Goal: Information Seeking & Learning: Learn about a topic

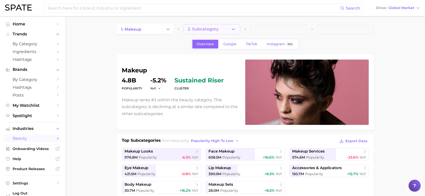
click at [201, 32] on button "2. Subcategory" at bounding box center [211, 29] width 57 height 10
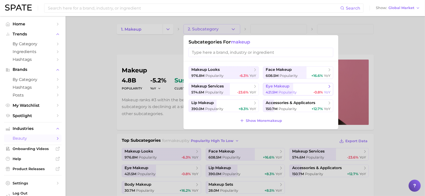
click at [277, 85] on span "eye makeup" at bounding box center [277, 86] width 24 height 5
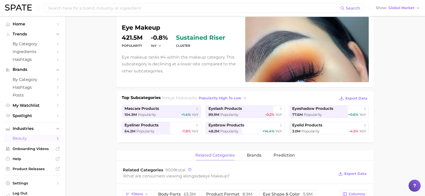
scroll to position [86, 0]
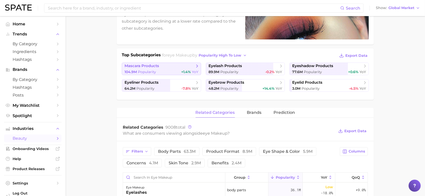
click at [177, 69] on link "mascara products 104.9m Popularity +1.4% YoY" at bounding box center [161, 69] width 79 height 13
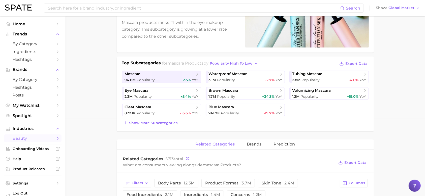
scroll to position [77, 0]
click at [319, 74] on span "tubing mascara" at bounding box center [307, 74] width 30 height 5
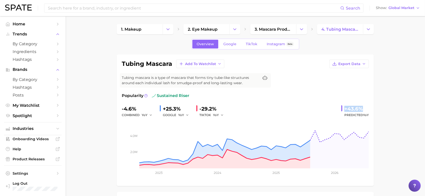
drag, startPoint x: 341, startPoint y: 106, endPoint x: 373, endPoint y: 110, distance: 32.2
click at [373, 110] on div "tubing mascara Add to Watchlist Export Data Tubing mascara is a type of mascara…" at bounding box center [245, 121] width 257 height 132
click at [363, 116] on span "YoY" at bounding box center [366, 115] width 6 height 4
click at [393, 10] on button "Show Global Market" at bounding box center [397, 8] width 47 height 7
click at [390, 17] on span "[GEOGRAPHIC_DATA]" at bounding box center [396, 16] width 39 height 4
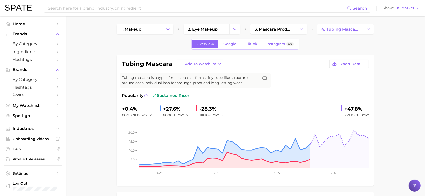
click at [405, 4] on div "Search Show US Market" at bounding box center [212, 8] width 415 height 16
click at [404, 8] on span "US Market" at bounding box center [404, 8] width 19 height 3
click at [394, 59] on span "Global" at bounding box center [390, 61] width 12 height 4
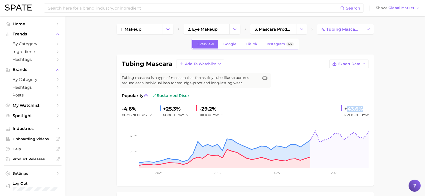
drag, startPoint x: 347, startPoint y: 108, endPoint x: 367, endPoint y: 109, distance: 20.9
click at [367, 109] on div "+43.6%" at bounding box center [356, 109] width 24 height 8
click at [361, 114] on span "Predicted YoY" at bounding box center [356, 115] width 24 height 6
click at [232, 29] on button "Change Category" at bounding box center [234, 29] width 11 height 10
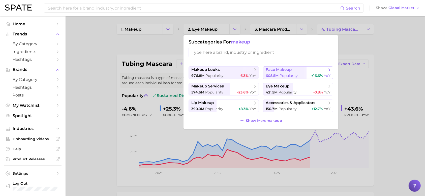
click at [284, 74] on span "Popularity" at bounding box center [288, 76] width 18 height 5
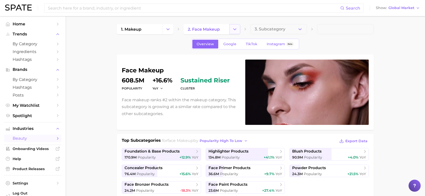
click at [236, 31] on icon "Change Category" at bounding box center [234, 29] width 5 height 5
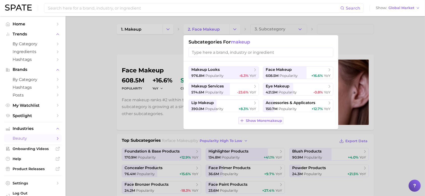
click at [259, 123] on span "Show More makeup" at bounding box center [264, 121] width 36 height 4
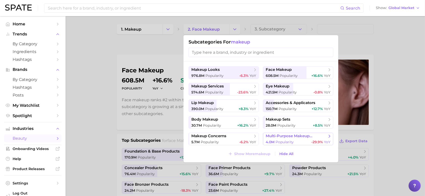
click at [288, 140] on button "multi-purpose makeup products 4.0m Popularity -29.9% YoY" at bounding box center [298, 139] width 70 height 13
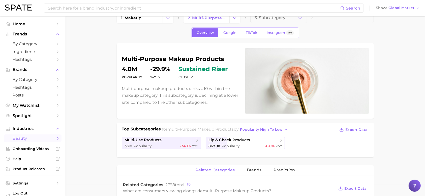
scroll to position [13, 0]
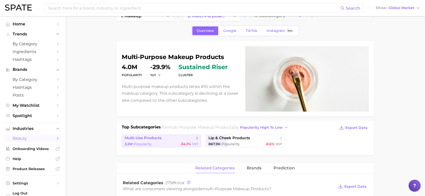
click at [193, 139] on span "multi-use products" at bounding box center [159, 138] width 70 height 5
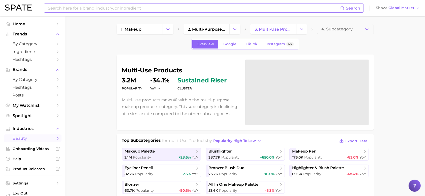
click at [135, 7] on input at bounding box center [193, 8] width 293 height 9
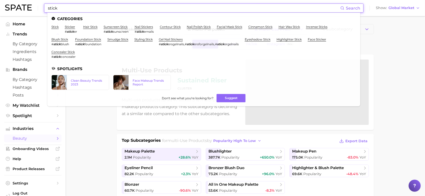
type input "stick"
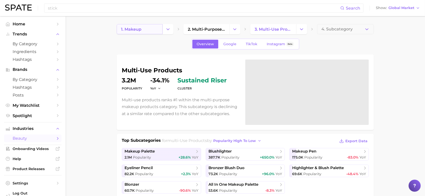
click at [148, 29] on link "1. makeup" at bounding box center [140, 29] width 46 height 10
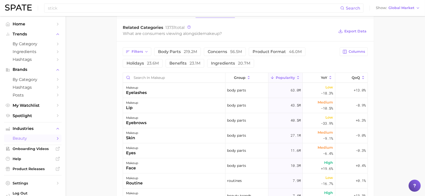
scroll to position [210, 0]
click at [273, 52] on span "product format 46.0m" at bounding box center [276, 52] width 49 height 4
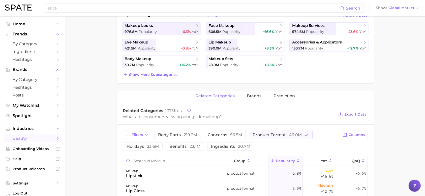
scroll to position [88, 0]
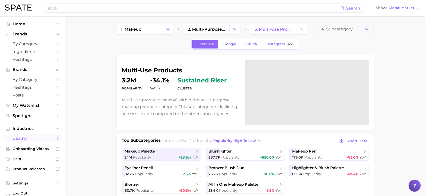
scroll to position [29, 0]
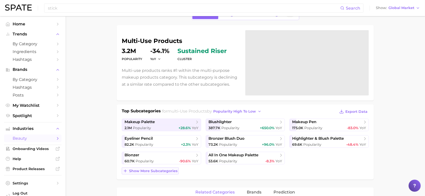
click at [160, 172] on span "Show more subcategories" at bounding box center [153, 171] width 48 height 4
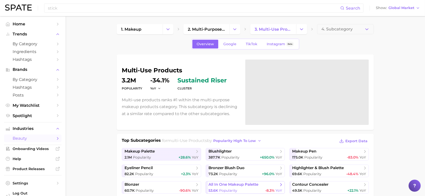
scroll to position [0, 0]
click at [232, 30] on icon "Change Category" at bounding box center [234, 28] width 5 height 5
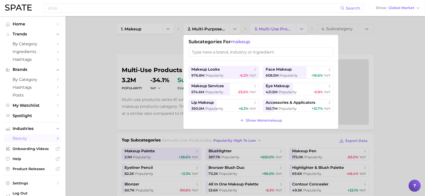
click at [306, 29] on div at bounding box center [212, 98] width 425 height 196
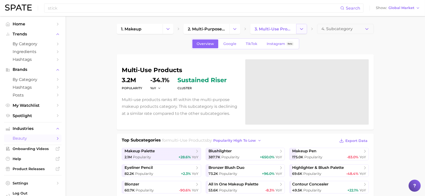
click at [304, 29] on button "Change Category" at bounding box center [301, 29] width 11 height 10
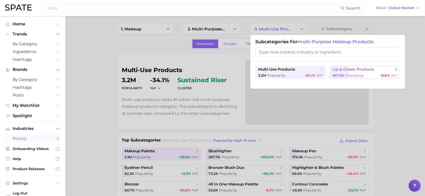
click at [347, 75] on span "Popularity" at bounding box center [354, 75] width 18 height 5
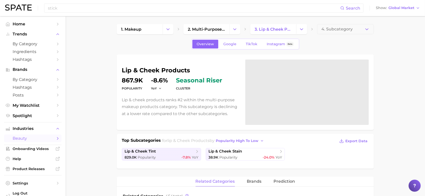
scroll to position [1, 0]
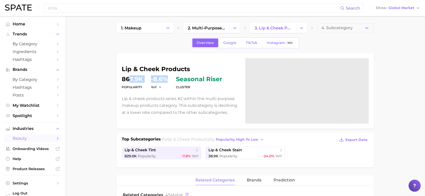
drag, startPoint x: 128, startPoint y: 79, endPoint x: 165, endPoint y: 77, distance: 37.3
click at [165, 77] on dl "Popularity 867.9k YoY -8.6% cluster seasonal riser" at bounding box center [180, 83] width 117 height 14
click at [183, 79] on span "seasonal riser" at bounding box center [199, 79] width 46 height 6
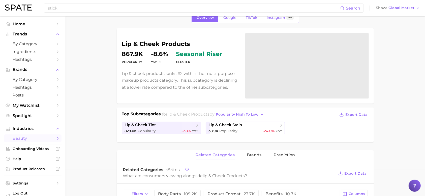
scroll to position [0, 0]
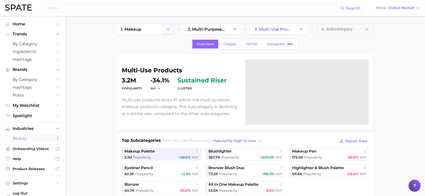
click at [170, 28] on icon "Change Category" at bounding box center [167, 29] width 5 height 5
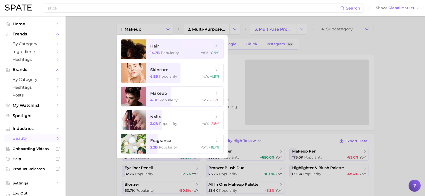
drag, startPoint x: 386, startPoint y: 73, endPoint x: 396, endPoint y: 41, distance: 34.3
click at [396, 41] on div at bounding box center [212, 98] width 425 height 196
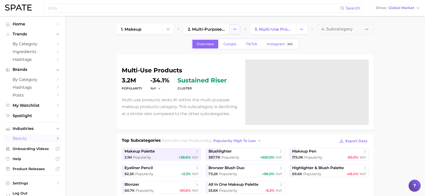
click at [236, 27] on icon "Change Category" at bounding box center [234, 29] width 5 height 5
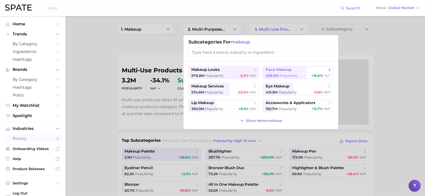
click at [279, 74] on span "608.5m Popularity" at bounding box center [281, 76] width 32 height 5
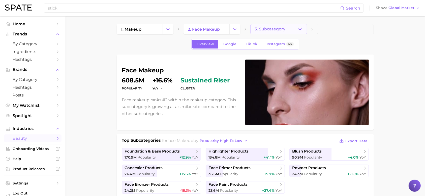
click at [298, 30] on icon "button" at bounding box center [299, 29] width 5 height 5
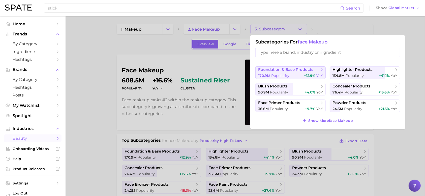
click at [298, 68] on span "foundation & base products" at bounding box center [285, 70] width 55 height 5
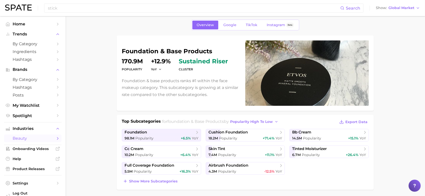
scroll to position [24, 0]
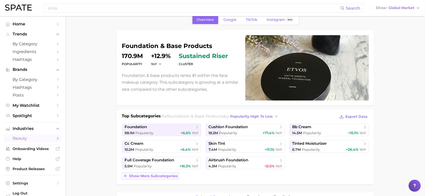
click at [160, 176] on span "Show more subcategories" at bounding box center [153, 176] width 48 height 4
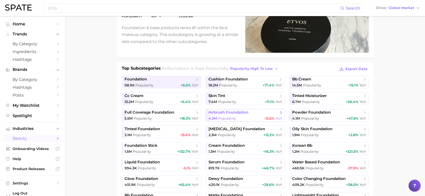
scroll to position [73, 0]
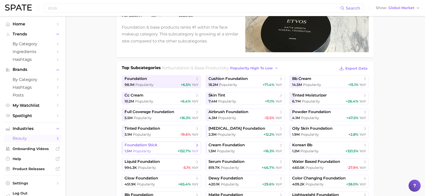
click at [165, 147] on span "foundation stick" at bounding box center [159, 145] width 70 height 5
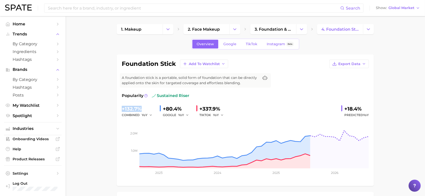
drag, startPoint x: 122, startPoint y: 108, endPoint x: 143, endPoint y: 109, distance: 20.7
click at [143, 109] on div "+132.7%" at bounding box center [139, 109] width 34 height 8
click at [234, 30] on icon "Change Category" at bounding box center [234, 29] width 5 height 5
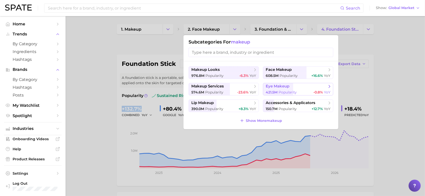
click at [280, 88] on span "eye makeup" at bounding box center [277, 86] width 24 height 5
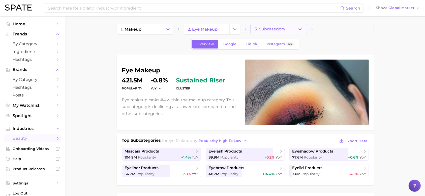
click at [301, 29] on icon "button" at bounding box center [299, 29] width 5 height 5
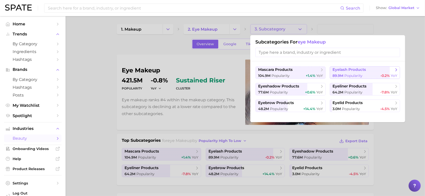
click at [363, 73] on button "eyelash products 89.9m Popularity -0.2% YoY" at bounding box center [364, 72] width 70 height 13
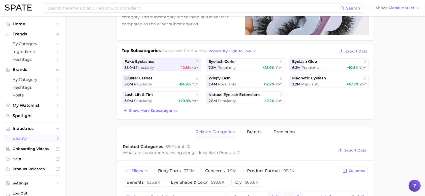
scroll to position [113, 0]
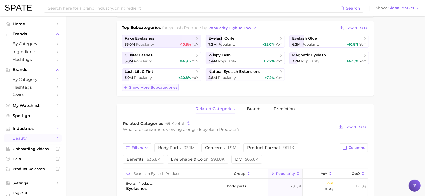
click at [168, 87] on span "Show more subcategories" at bounding box center [153, 88] width 48 height 4
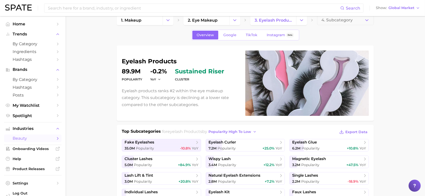
scroll to position [0, 0]
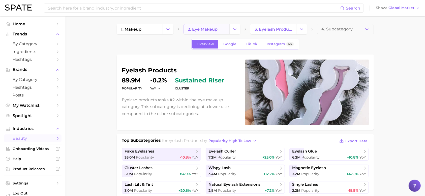
click at [217, 28] on span "2. eye makeup" at bounding box center [203, 29] width 30 height 5
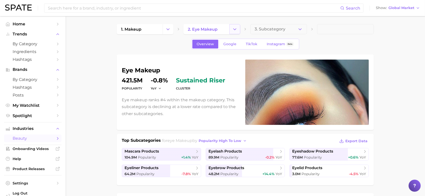
click at [236, 32] on button "Change Category" at bounding box center [234, 29] width 11 height 10
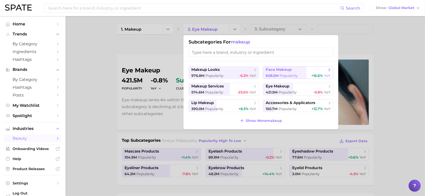
click at [279, 76] on span "608.5m Popularity" at bounding box center [281, 76] width 32 height 5
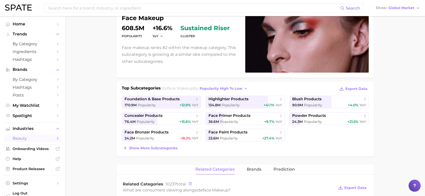
scroll to position [54, 0]
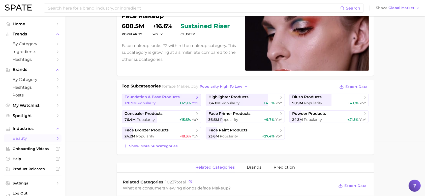
click at [184, 99] on span "foundation & base products" at bounding box center [159, 97] width 70 height 5
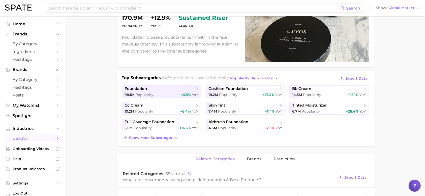
scroll to position [62, 0]
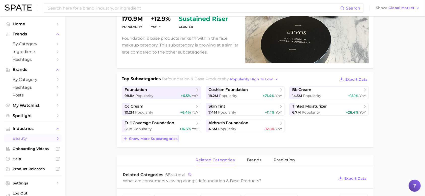
click at [169, 142] on button "Show more subcategories" at bounding box center [150, 139] width 57 height 7
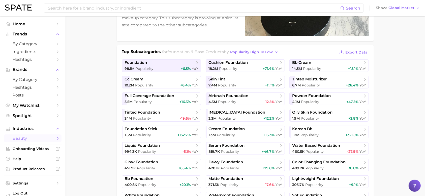
scroll to position [89, 0]
click at [170, 134] on div "1.5m Popularity +132.7% YoY" at bounding box center [161, 135] width 74 height 5
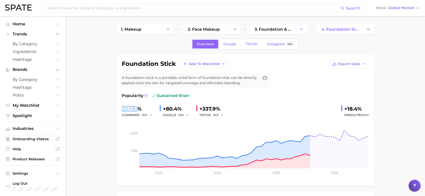
drag, startPoint x: 123, startPoint y: 108, endPoint x: 139, endPoint y: 108, distance: 16.4
click at [139, 108] on div "+132.7%" at bounding box center [139, 109] width 34 height 8
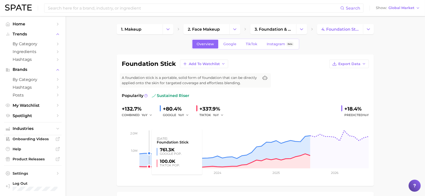
click at [144, 120] on rect at bounding box center [245, 143] width 247 height 50
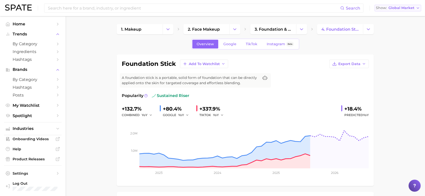
click at [404, 8] on span "Global Market" at bounding box center [401, 8] width 26 height 3
click at [391, 13] on button "[GEOGRAPHIC_DATA]" at bounding box center [397, 16] width 47 height 9
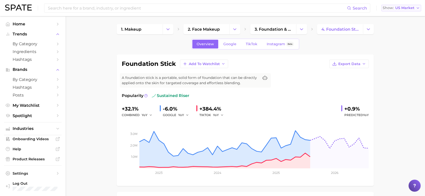
click at [394, 11] on button "Show US Market" at bounding box center [401, 8] width 40 height 7
click at [396, 59] on button "Global" at bounding box center [403, 61] width 44 height 9
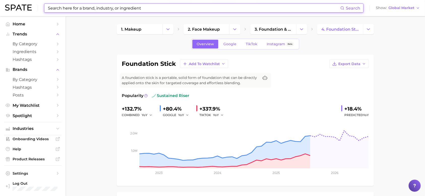
click at [153, 10] on input at bounding box center [193, 8] width 293 height 9
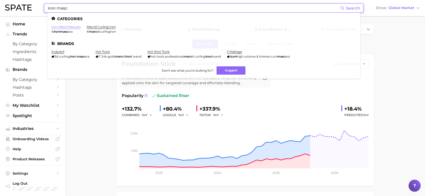
type input "iron masc"
click at [77, 25] on link "iron wand mascara" at bounding box center [65, 27] width 29 height 4
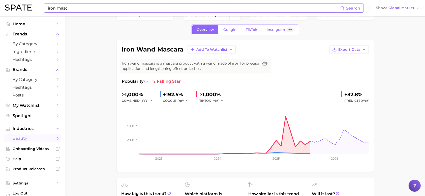
scroll to position [14, 0]
click at [133, 94] on span ">1,000%" at bounding box center [132, 95] width 21 height 6
click at [149, 102] on icon "button" at bounding box center [151, 102] width 4 height 4
click at [135, 109] on rect at bounding box center [245, 130] width 247 height 50
click at [127, 98] on span ">1,000%" at bounding box center [132, 95] width 21 height 6
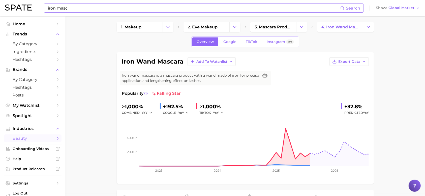
scroll to position [0, 0]
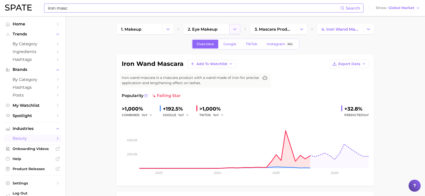
click at [232, 30] on icon "Change Category" at bounding box center [234, 29] width 5 height 5
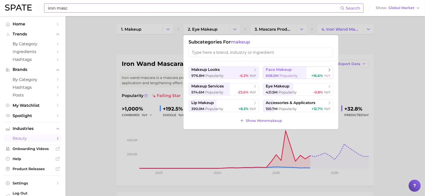
click at [284, 71] on span "face makeup" at bounding box center [278, 70] width 26 height 5
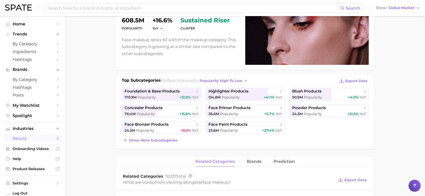
scroll to position [62, 0]
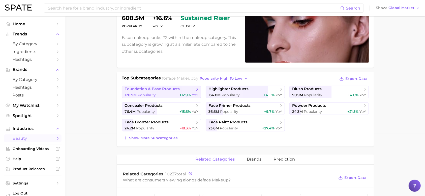
click at [173, 94] on div "170.9m Popularity +12.9% YoY" at bounding box center [161, 95] width 74 height 5
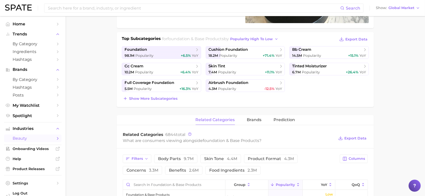
scroll to position [102, 0]
click at [169, 96] on button "Show more subcategories" at bounding box center [150, 98] width 57 height 7
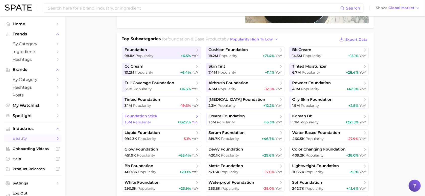
click at [172, 119] on span "foundation stick" at bounding box center [159, 116] width 70 height 5
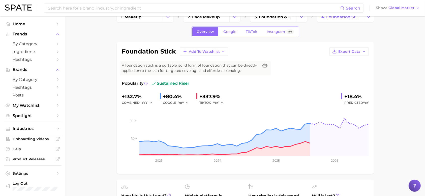
scroll to position [13, 0]
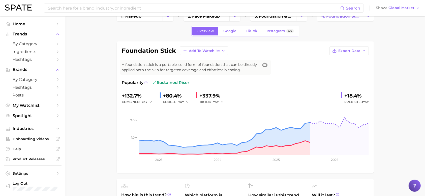
click at [145, 84] on circle at bounding box center [145, 82] width 3 height 3
click at [151, 100] on button "YoY" at bounding box center [147, 102] width 11 height 6
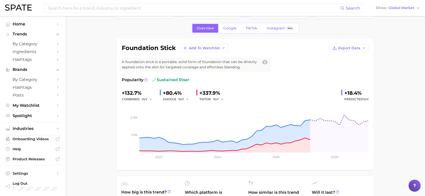
scroll to position [0, 0]
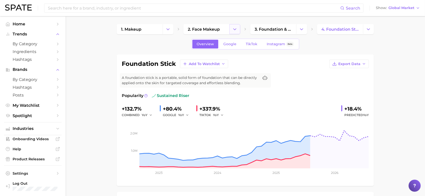
click at [236, 30] on icon "Change Category" at bounding box center [234, 29] width 5 height 5
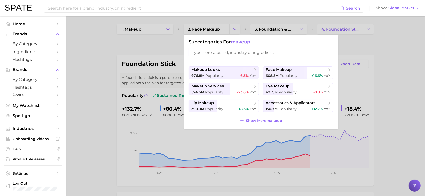
click at [266, 117] on div "makeup looks 976.8m Popularity -6.3% YoY face makeup 608.5m Popularity +16.6% Y…" at bounding box center [260, 95] width 155 height 68
click at [267, 122] on span "Show More makeup" at bounding box center [264, 121] width 36 height 4
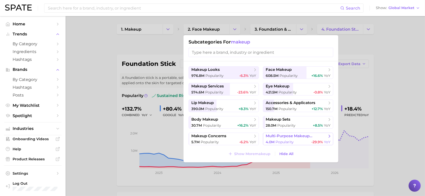
click at [285, 141] on span "Popularity" at bounding box center [284, 142] width 18 height 5
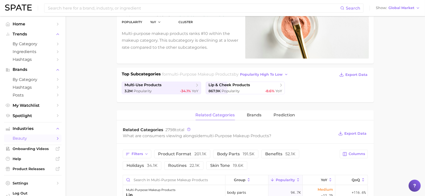
scroll to position [79, 0]
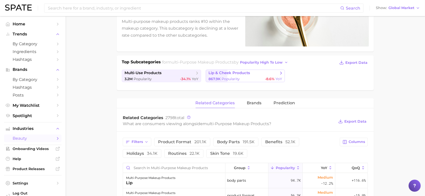
click at [234, 75] on span "lip & cheek products" at bounding box center [229, 73] width 42 height 5
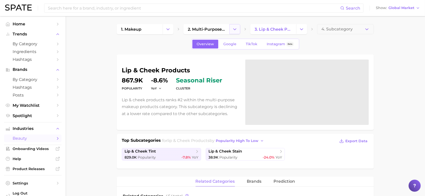
click at [230, 29] on button "Change Category" at bounding box center [234, 29] width 11 height 10
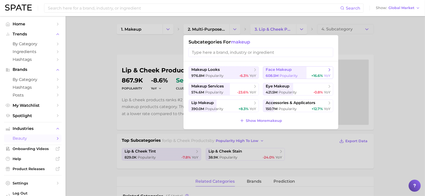
click at [308, 68] on span "face makeup" at bounding box center [295, 70] width 61 height 5
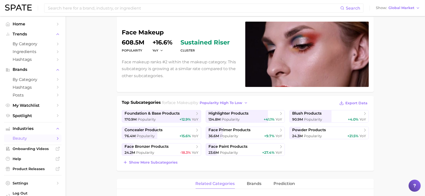
scroll to position [40, 0]
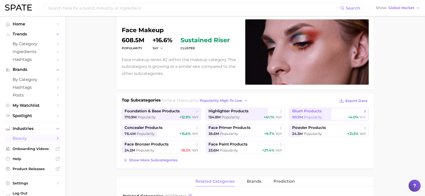
click at [327, 115] on div "90.9m Popularity +4.0% YoY" at bounding box center [329, 117] width 74 height 5
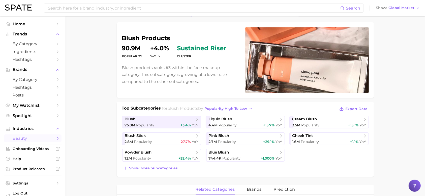
scroll to position [31, 0]
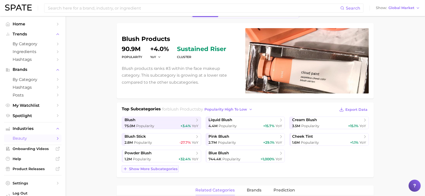
click at [153, 170] on span "Show more subcategories" at bounding box center [153, 169] width 48 height 4
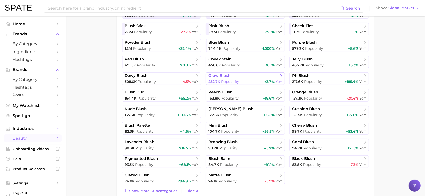
scroll to position [153, 0]
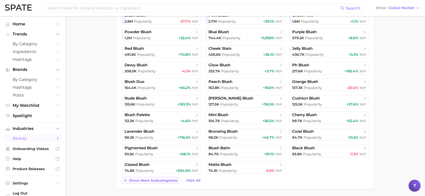
click at [168, 181] on span "Show more subcategories" at bounding box center [153, 181] width 48 height 4
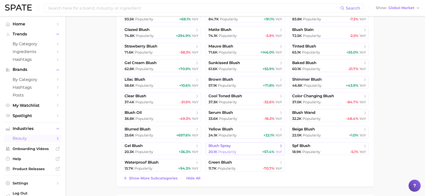
scroll to position [289, 0]
click at [170, 177] on span "Show more subcategories" at bounding box center [153, 178] width 48 height 4
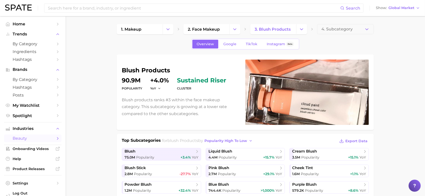
scroll to position [0, 0]
click at [300, 32] on button "Change Category" at bounding box center [301, 29] width 11 height 10
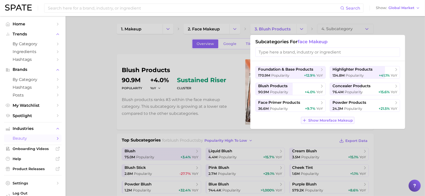
click at [323, 119] on span "Show More face makeup" at bounding box center [330, 121] width 45 height 4
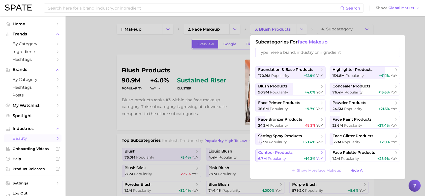
scroll to position [1, 0]
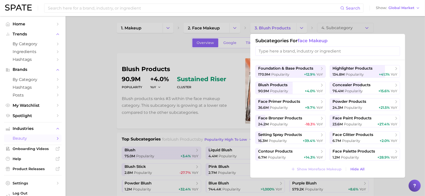
click at [117, 50] on div at bounding box center [212, 98] width 425 height 196
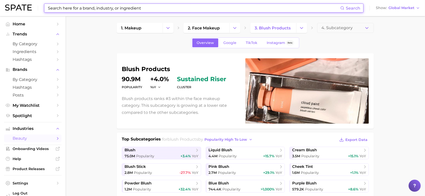
click at [83, 6] on input at bounding box center [193, 8] width 293 height 9
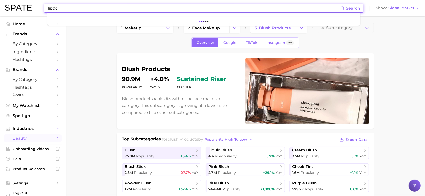
type input "lip&ch"
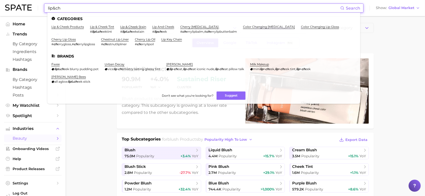
drag, startPoint x: 66, startPoint y: 7, endPoint x: 38, endPoint y: 9, distance: 28.5
click at [38, 9] on div "lip&ch Search Categories lip & cheek products lip & cheek tint # lip & ch eekti…" at bounding box center [212, 8] width 415 height 16
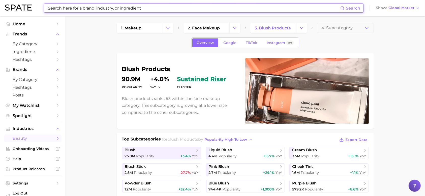
click at [114, 13] on div "Search Show Global Market" at bounding box center [212, 8] width 415 height 16
click at [99, 6] on input at bounding box center [193, 8] width 293 height 9
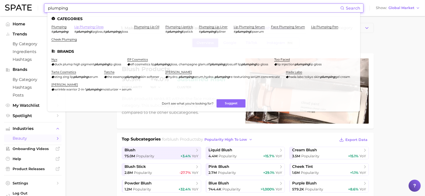
type input "plumping"
click at [97, 25] on link "lip plumping gloss" at bounding box center [88, 27] width 29 height 4
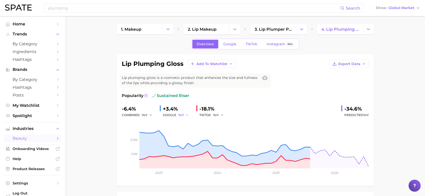
scroll to position [0, 0]
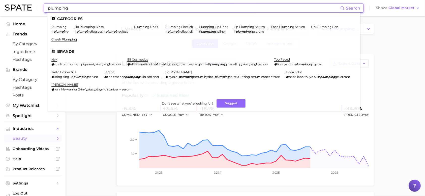
click at [116, 11] on input "plumping" at bounding box center [193, 8] width 293 height 9
click at [182, 27] on link "plumping lipstick" at bounding box center [178, 27] width 27 height 4
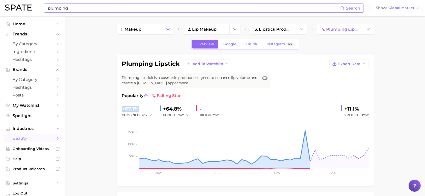
drag, startPoint x: 123, startPoint y: 110, endPoint x: 144, endPoint y: 111, distance: 21.4
click at [144, 111] on div "+67.1%" at bounding box center [139, 109] width 34 height 8
click at [157, 124] on rect at bounding box center [245, 143] width 247 height 50
drag, startPoint x: 180, startPoint y: 66, endPoint x: 121, endPoint y: 65, distance: 58.7
click at [121, 65] on div "plumping lipstick Add to Watchlist Export Data Plumping lipstick is a cosmetic …" at bounding box center [245, 121] width 257 height 132
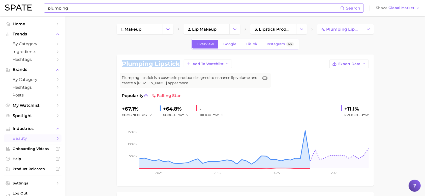
click at [121, 65] on div "plumping lipstick Add to Watchlist Export Data Plumping lipstick is a cosmetic …" at bounding box center [245, 121] width 257 height 132
drag, startPoint x: 123, startPoint y: 63, endPoint x: 180, endPoint y: 66, distance: 57.5
click at [180, 66] on div "plumping lipstick Add to Watchlist Export Data" at bounding box center [245, 64] width 247 height 9
copy h1 "plumping lipstick"
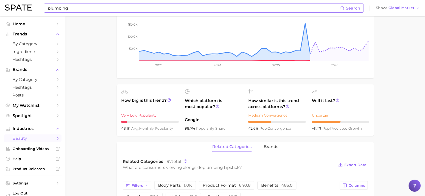
scroll to position [108, 0]
drag, startPoint x: 351, startPoint y: 134, endPoint x: 362, endPoint y: 96, distance: 39.4
click at [362, 96] on div "Will it last? Uncertain +11.1% pop. predicted growth" at bounding box center [340, 110] width 57 height 43
click at [338, 99] on circle at bounding box center [337, 100] width 3 height 3
click at [403, 96] on main "1. makeup 2. lip makeup 3. lipstick products 4. plumping lipstick Overview Goog…" at bounding box center [244, 171] width 359 height 526
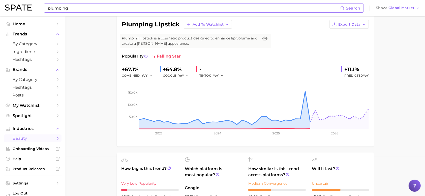
scroll to position [39, 0]
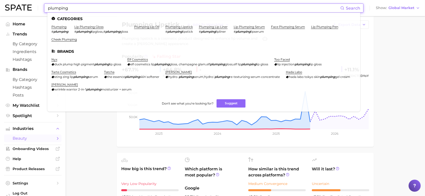
click at [147, 7] on input "plumping" at bounding box center [193, 8] width 293 height 9
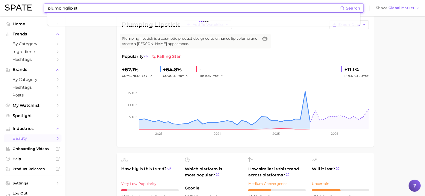
drag, startPoint x: 137, startPoint y: 8, endPoint x: 23, endPoint y: 5, distance: 113.9
click at [23, 5] on div "plumpinglip st Search Show Global Market" at bounding box center [212, 8] width 415 height 16
type input "lip stai"
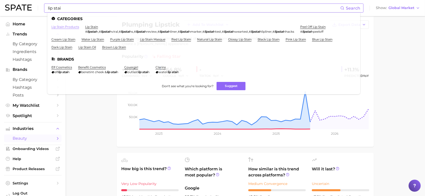
click at [73, 27] on link "lip stain products" at bounding box center [65, 27] width 28 height 4
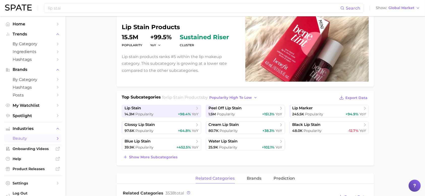
scroll to position [44, 0]
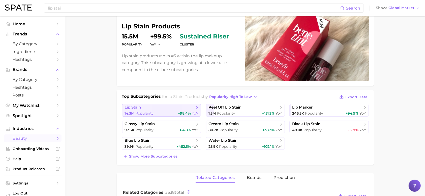
click at [163, 107] on span "lip stain" at bounding box center [159, 107] width 70 height 5
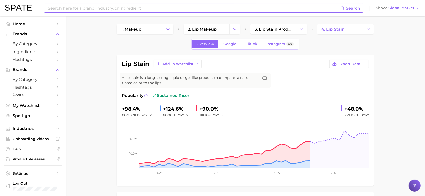
click at [127, 8] on input at bounding box center [193, 8] width 293 height 9
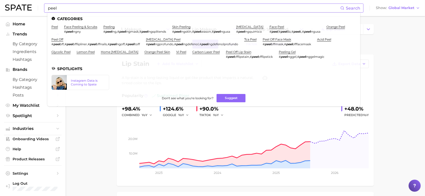
click at [83, 36] on ul "peel face peeling & scrubs # peel ingny peeling # peel ing , # peel ingmask , #…" at bounding box center [203, 44] width 305 height 38
click at [256, 49] on ul "peel face peeling & scrubs # peel ingny peeling # peel ing , # peel ingmask , #…" at bounding box center [203, 44] width 305 height 38
click at [251, 51] on link "peel off lip stain" at bounding box center [238, 52] width 25 height 4
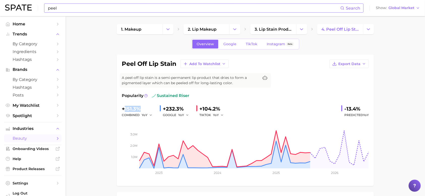
drag, startPoint x: 124, startPoint y: 109, endPoint x: 148, endPoint y: 109, distance: 24.4
click at [148, 109] on div "+151.3%" at bounding box center [139, 109] width 34 height 8
click at [137, 112] on div "combined YoY" at bounding box center [139, 115] width 34 height 6
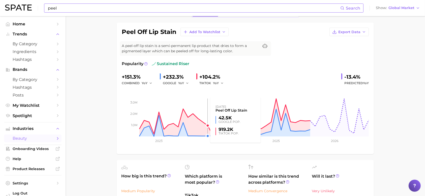
scroll to position [31, 0]
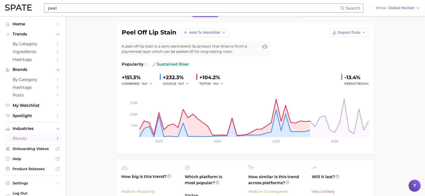
click at [145, 63] on circle at bounding box center [145, 64] width 3 height 3
click at [144, 81] on button "YoY" at bounding box center [147, 84] width 11 height 6
click at [150, 83] on icon "button" at bounding box center [151, 84] width 4 height 4
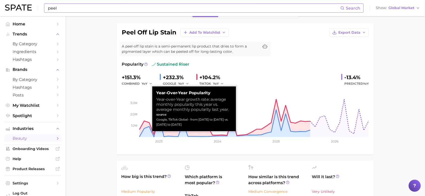
drag, startPoint x: 156, startPoint y: 120, endPoint x: 202, endPoint y: 126, distance: 45.5
click at [202, 126] on div "Google, TikTok Global - from [DATE] to [DATE] vs. [DATE] to [DATE]" at bounding box center [194, 122] width 76 height 10
copy div "Google, TikTok Global - from [DATE] to [DATE] vs. [DATE] to [DATE]"
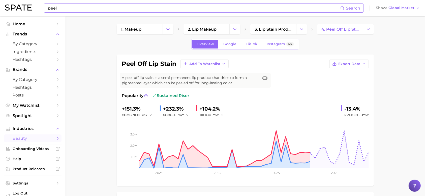
click at [192, 13] on div "peel Search Show Global Market" at bounding box center [212, 8] width 415 height 16
click at [183, 8] on input "peel" at bounding box center [193, 8] width 293 height 9
type input "p"
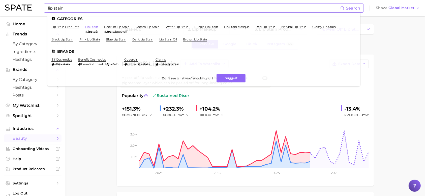
click at [92, 27] on link "lip stain" at bounding box center [91, 27] width 13 height 4
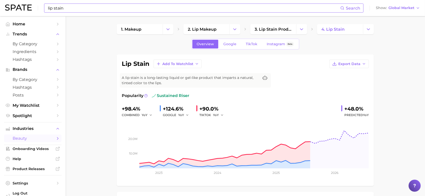
scroll to position [0, 0]
click at [193, 10] on input "lip stain" at bounding box center [193, 8] width 293 height 9
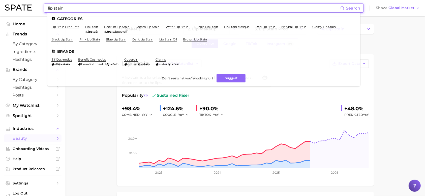
drag, startPoint x: 97, startPoint y: 9, endPoint x: 33, endPoint y: 11, distance: 63.7
click at [33, 11] on div "lip stain Search Categories lip stain products lip stain # lipstain peel off li…" at bounding box center [212, 8] width 415 height 16
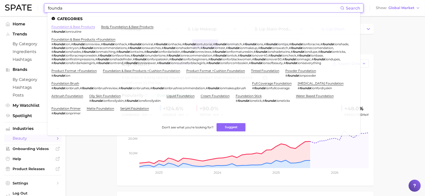
type input "founda"
click at [87, 26] on link "foundation & base products" at bounding box center [73, 27] width 44 height 4
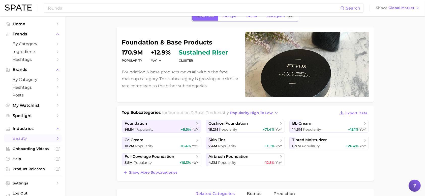
scroll to position [27, 0]
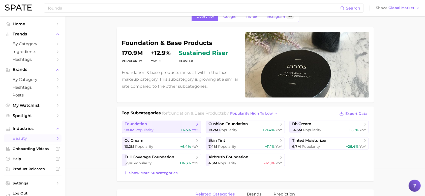
click at [179, 128] on div "98.1m Popularity +6.5% YoY" at bounding box center [161, 130] width 74 height 5
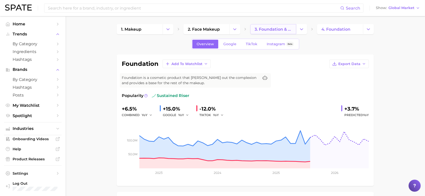
click at [261, 31] on span "3. foundation & base products" at bounding box center [272, 29] width 37 height 5
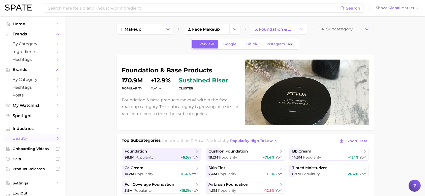
scroll to position [25, 0]
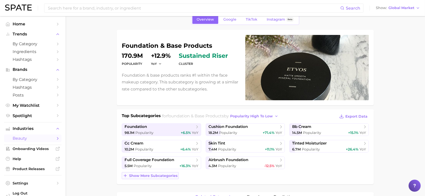
click at [165, 176] on span "Show more subcategories" at bounding box center [153, 176] width 48 height 4
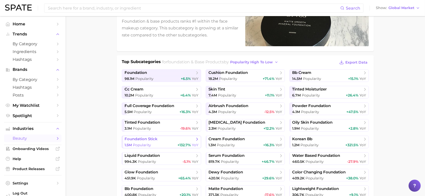
scroll to position [79, 0]
click at [182, 143] on span "+132.7%" at bounding box center [183, 145] width 13 height 5
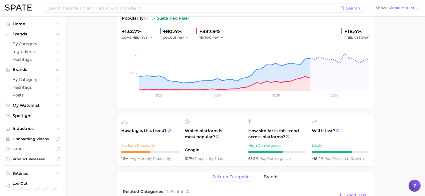
scroll to position [23, 0]
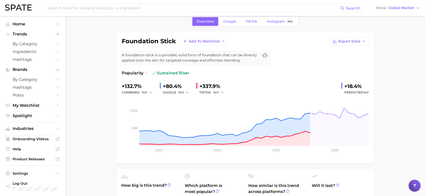
click at [146, 74] on icon at bounding box center [146, 74] width 4 height 4
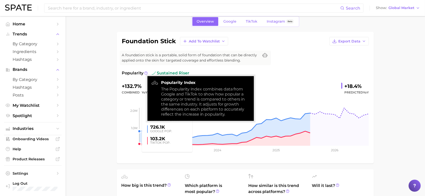
click at [138, 102] on rect at bounding box center [245, 121] width 247 height 50
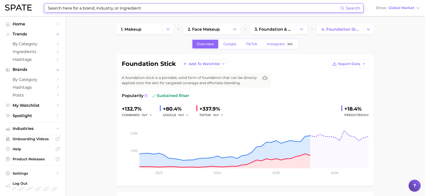
click at [150, 11] on input at bounding box center [193, 8] width 293 height 9
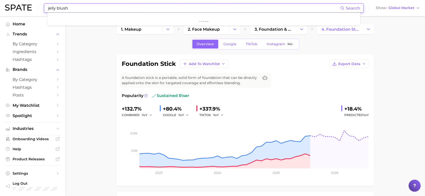
type input "jelly blush"
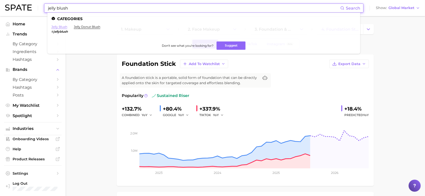
click at [61, 27] on link "jelly blush" at bounding box center [59, 27] width 16 height 4
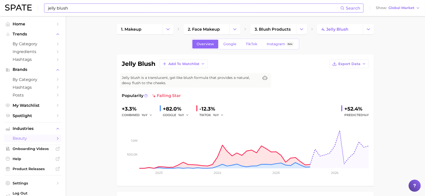
scroll to position [0, 0]
click at [365, 29] on icon "Change Category" at bounding box center [367, 28] width 5 height 5
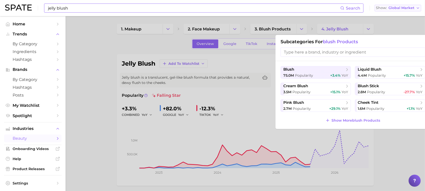
click at [403, 7] on span "Global Market" at bounding box center [401, 8] width 26 height 3
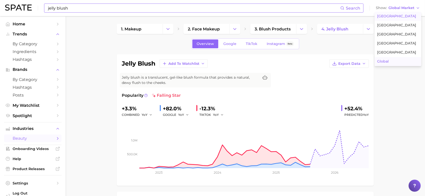
click at [392, 17] on span "[GEOGRAPHIC_DATA]" at bounding box center [396, 16] width 39 height 4
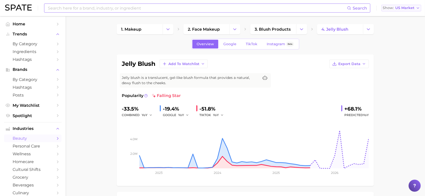
click at [402, 9] on span "US Market" at bounding box center [404, 8] width 19 height 3
click at [397, 60] on button "Global" at bounding box center [403, 61] width 44 height 9
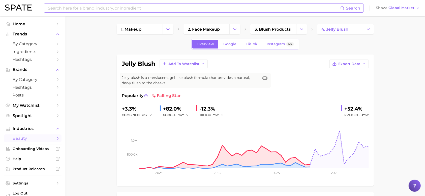
click at [114, 10] on input at bounding box center [193, 8] width 293 height 9
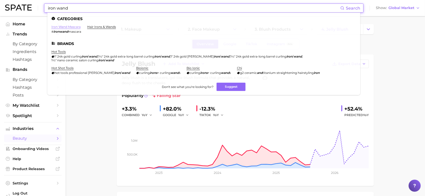
type input "iron wand"
click at [71, 28] on link "iron wand mascara" at bounding box center [65, 27] width 29 height 4
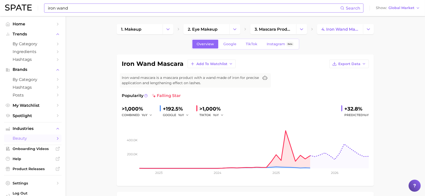
scroll to position [0, 0]
click at [394, 7] on span "Global Market" at bounding box center [401, 8] width 26 height 3
click at [387, 17] on span "[GEOGRAPHIC_DATA]" at bounding box center [396, 16] width 39 height 4
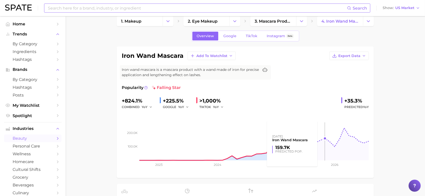
scroll to position [11, 0]
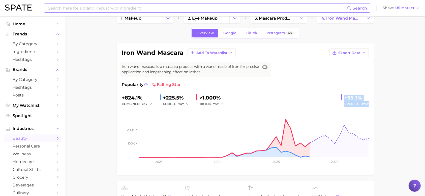
drag, startPoint x: 343, startPoint y: 98, endPoint x: 369, endPoint y: 106, distance: 27.3
click at [369, 106] on div "iron wand mascara Add to Watchlist Export Data Iron wand mascara is a mascara p…" at bounding box center [245, 110] width 257 height 132
click at [355, 103] on span "Predicted YoY" at bounding box center [356, 104] width 24 height 6
drag, startPoint x: 341, startPoint y: 97, endPoint x: 368, endPoint y: 104, distance: 28.2
click at [368, 104] on div "+35.3% Predicted YoY" at bounding box center [354, 100] width 27 height 13
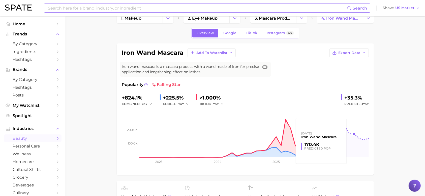
click at [352, 120] on rect at bounding box center [245, 132] width 247 height 50
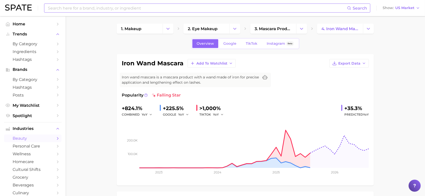
scroll to position [1, 0]
click at [92, 8] on input at bounding box center [196, 8] width 299 height 9
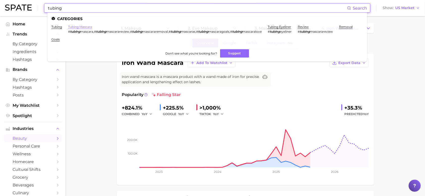
type input "tubing"
click at [75, 26] on link "tubing mascara" at bounding box center [80, 27] width 24 height 4
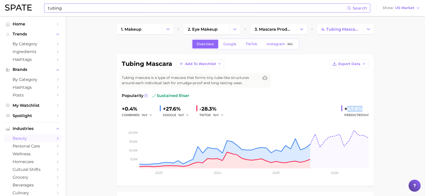
drag, startPoint x: 345, startPoint y: 110, endPoint x: 363, endPoint y: 111, distance: 17.9
click at [363, 111] on div "+47.8%" at bounding box center [356, 109] width 24 height 8
click at [409, 9] on span "US Market" at bounding box center [404, 8] width 19 height 3
click at [391, 61] on span "Global" at bounding box center [390, 61] width 12 height 4
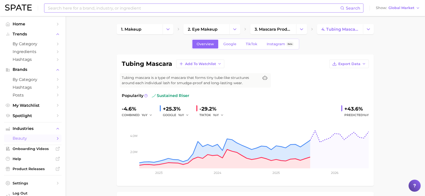
drag, startPoint x: 343, startPoint y: 109, endPoint x: 364, endPoint y: 113, distance: 21.8
click at [364, 113] on div "+43.6% Predicted YoY" at bounding box center [354, 111] width 27 height 13
click at [352, 121] on rect at bounding box center [245, 143] width 247 height 50
click at [125, 8] on input at bounding box center [193, 8] width 293 height 9
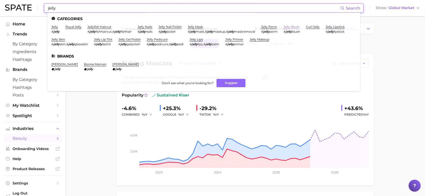
type input "jelly"
click at [297, 25] on link "jelly blush" at bounding box center [291, 27] width 16 height 4
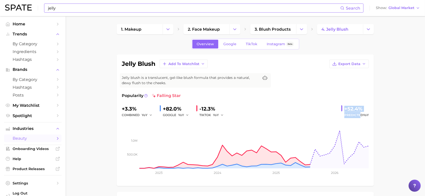
drag, startPoint x: 342, startPoint y: 110, endPoint x: 361, endPoint y: 113, distance: 19.4
click at [361, 113] on div "+52.4% Predicted YoY" at bounding box center [354, 111] width 27 height 13
click at [353, 119] on rect at bounding box center [245, 143] width 247 height 50
drag, startPoint x: 339, startPoint y: 105, endPoint x: 365, endPoint y: 111, distance: 27.2
click at [365, 111] on div "Popularity falling star +3.3% combined YoY +82.0% GOOGLE YoY -12.3% TIKTOK YoY …" at bounding box center [245, 137] width 247 height 88
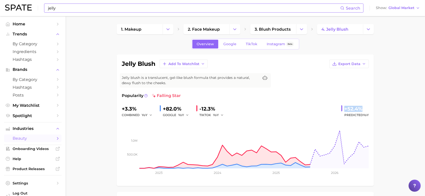
click at [360, 112] on div "+52.4%" at bounding box center [356, 109] width 24 height 8
click at [399, 7] on span "Global Market" at bounding box center [401, 8] width 26 height 3
click at [394, 19] on button "[GEOGRAPHIC_DATA]" at bounding box center [397, 16] width 47 height 9
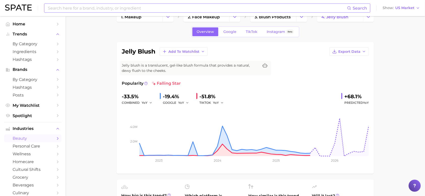
scroll to position [12, 0]
click at [345, 95] on div "+68.1%" at bounding box center [356, 97] width 24 height 8
drag, startPoint x: 340, startPoint y: 94, endPoint x: 366, endPoint y: 95, distance: 25.7
click at [366, 95] on div "-33.5% combined YoY -19.4% GOOGLE YoY -51.8% TIKTOK YoY +68.1% Predicted YoY" at bounding box center [245, 99] width 247 height 13
click at [362, 95] on div "+68.1%" at bounding box center [356, 97] width 24 height 8
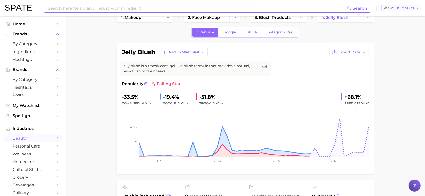
click at [408, 8] on span "US Market" at bounding box center [404, 8] width 19 height 3
click at [396, 60] on button "Global" at bounding box center [403, 61] width 44 height 9
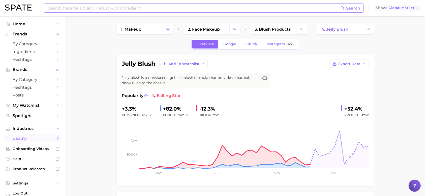
click at [403, 7] on span "Global Market" at bounding box center [401, 8] width 26 height 3
click at [399, 14] on span "[GEOGRAPHIC_DATA]" at bounding box center [396, 16] width 39 height 4
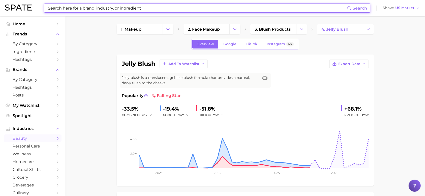
click at [155, 7] on input at bounding box center [196, 8] width 299 height 9
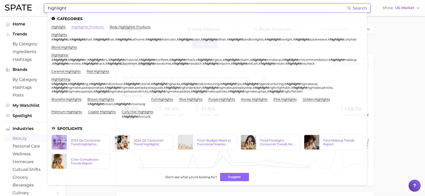
type input "highlight"
click at [88, 27] on link "highlighter products" at bounding box center [88, 27] width 32 height 4
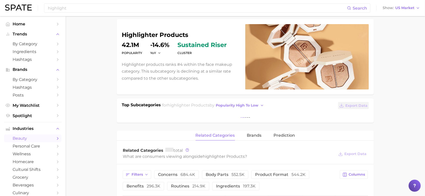
scroll to position [35, 0]
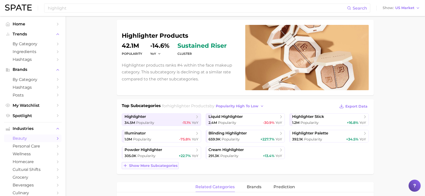
click at [174, 164] on span "Show more subcategories" at bounding box center [153, 166] width 48 height 4
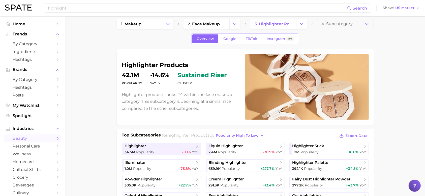
scroll to position [0, 0]
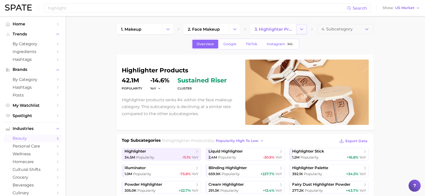
click at [300, 28] on icon "Change Category" at bounding box center [301, 29] width 5 height 5
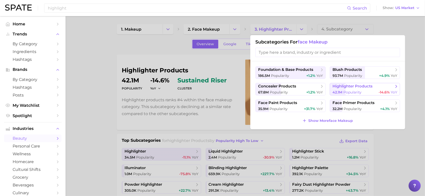
click at [347, 88] on span "highlighter products" at bounding box center [352, 86] width 40 height 5
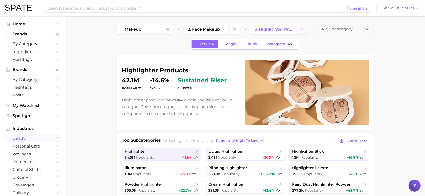
click at [296, 29] on button "Change Category" at bounding box center [301, 29] width 11 height 10
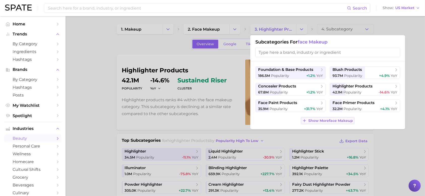
click at [324, 121] on span "Show More face makeup" at bounding box center [330, 121] width 45 height 4
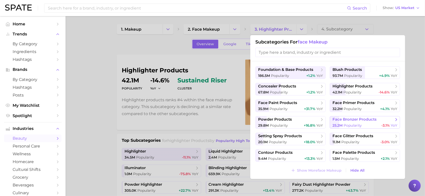
click at [351, 123] on span "25.2m Popularity" at bounding box center [346, 125] width 29 height 5
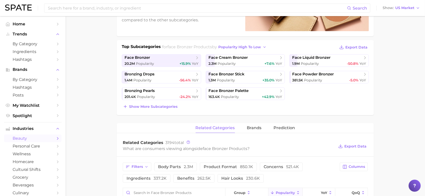
scroll to position [95, 0]
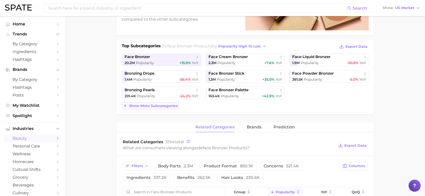
click at [169, 104] on span "Show more subcategories" at bounding box center [153, 106] width 48 height 4
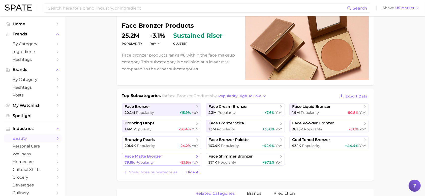
scroll to position [31, 0]
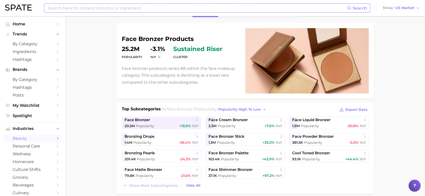
click at [124, 9] on input at bounding box center [196, 8] width 299 height 9
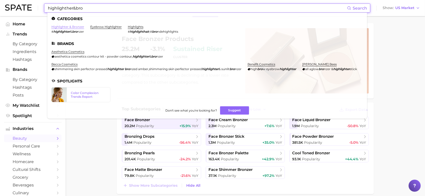
type input "highlighther&bro"
click at [73, 27] on link "highlighter & bronzer" at bounding box center [67, 27] width 33 height 4
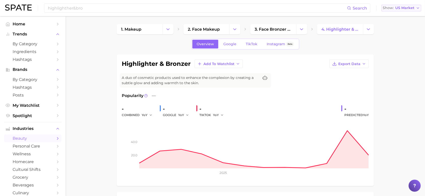
click at [396, 7] on span "US Market" at bounding box center [404, 8] width 19 height 3
click at [391, 59] on button "Global" at bounding box center [403, 61] width 44 height 9
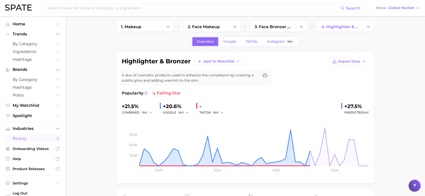
scroll to position [3, 0]
click at [400, 12] on div "Search Show Global Market" at bounding box center [212, 8] width 415 height 16
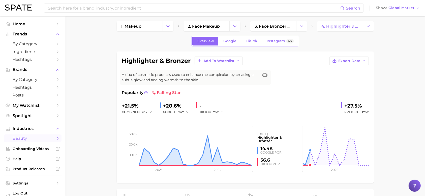
click at [307, 151] on rect at bounding box center [245, 140] width 247 height 50
click at [310, 151] on rect at bounding box center [245, 140] width 247 height 50
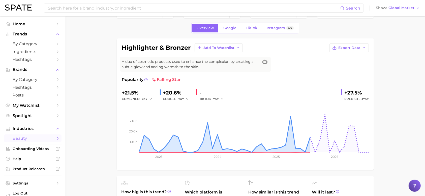
scroll to position [0, 0]
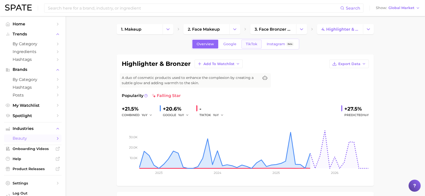
click at [250, 44] on span "TikTok" at bounding box center [252, 44] width 12 height 4
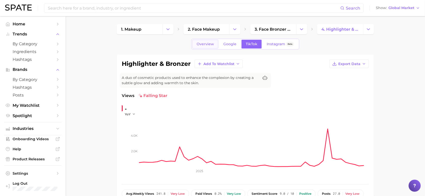
click at [208, 47] on link "Overview" at bounding box center [205, 44] width 26 height 9
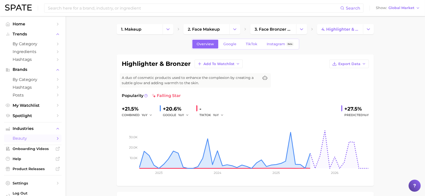
scroll to position [1, 0]
click at [399, 9] on span "Global Market" at bounding box center [401, 8] width 26 height 3
click at [398, 16] on span "[GEOGRAPHIC_DATA]" at bounding box center [396, 16] width 39 height 4
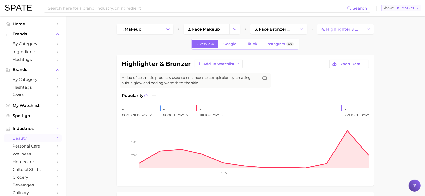
click at [405, 7] on span "US Market" at bounding box center [404, 8] width 19 height 3
click at [396, 62] on button "Global" at bounding box center [403, 61] width 44 height 9
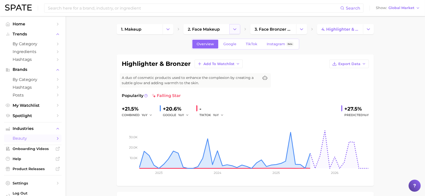
click at [231, 30] on button "Change Category" at bounding box center [234, 29] width 11 height 10
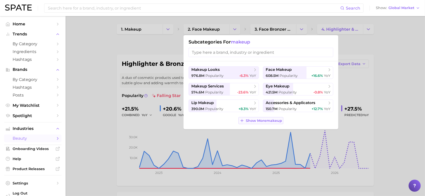
click at [264, 119] on span "Show More makeup" at bounding box center [264, 121] width 36 height 4
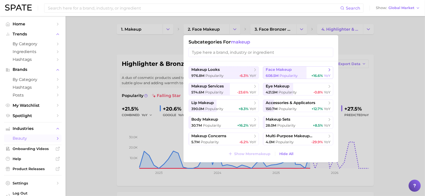
click at [289, 70] on span "face makeup" at bounding box center [278, 70] width 26 height 5
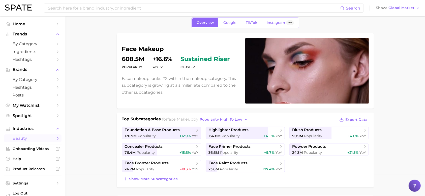
scroll to position [22, 0]
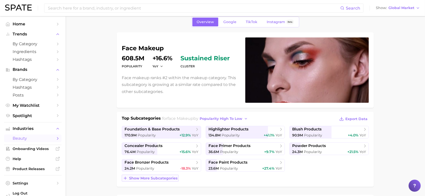
click at [167, 177] on span "Show more subcategories" at bounding box center [153, 179] width 48 height 4
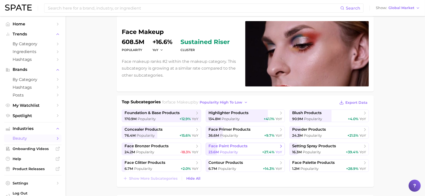
scroll to position [38, 0]
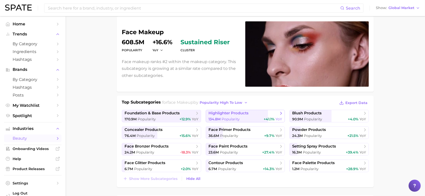
click at [221, 117] on span "134.8m Popularity" at bounding box center [223, 119] width 31 height 5
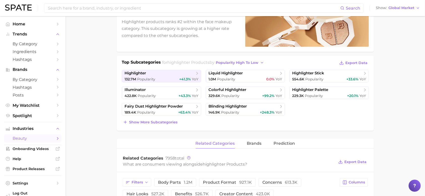
scroll to position [78, 0]
click at [165, 122] on span "Show more subcategories" at bounding box center [153, 123] width 48 height 4
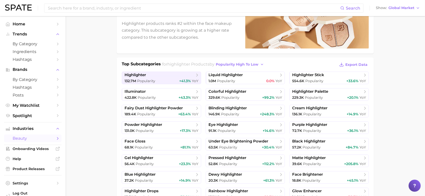
scroll to position [75, 0]
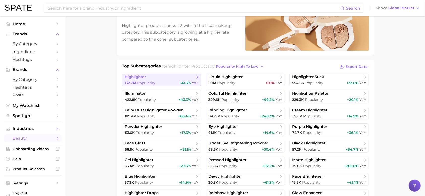
click at [192, 79] on span "highlighter" at bounding box center [159, 77] width 70 height 5
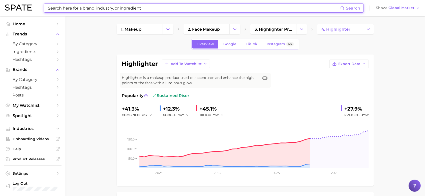
click at [155, 9] on input at bounding box center [193, 8] width 293 height 9
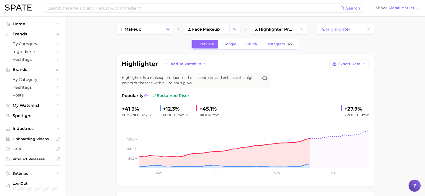
click at [204, 14] on div "Search Show Global Market" at bounding box center [212, 8] width 415 height 16
click at [191, 6] on input at bounding box center [193, 8] width 293 height 9
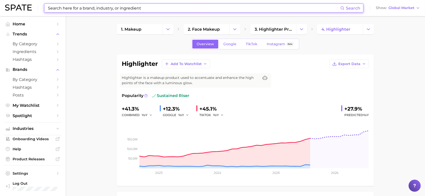
click at [177, 10] on input at bounding box center [193, 8] width 293 height 9
paste input "Highlighter & Bronzer"
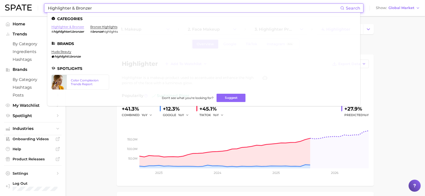
type input "Highlighter & Bronzer"
click at [73, 26] on link "highlighter & bronzer" at bounding box center [67, 27] width 33 height 4
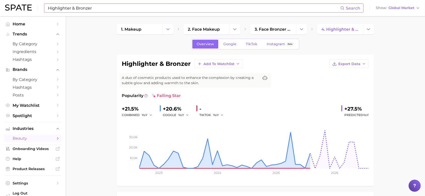
scroll to position [1, 0]
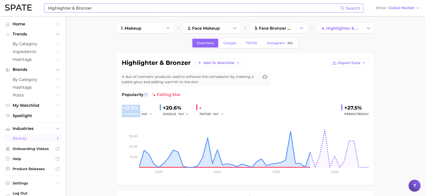
drag, startPoint x: 123, startPoint y: 108, endPoint x: 160, endPoint y: 110, distance: 37.3
click at [160, 110] on div "+21.5% combined YoY +20.6% GOOGLE YoY - TIKTOK YoY +27.5% Predicted YoY" at bounding box center [245, 110] width 247 height 13
click at [165, 108] on div "+20.6%" at bounding box center [177, 108] width 29 height 8
click at [221, 108] on div "-" at bounding box center [213, 108] width 28 height 8
drag, startPoint x: 344, startPoint y: 108, endPoint x: 365, endPoint y: 112, distance: 20.8
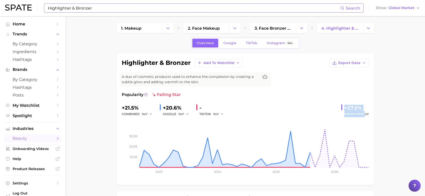
click at [365, 112] on div "+27.5% Predicted YoY" at bounding box center [354, 110] width 27 height 13
click at [365, 112] on span "Predicted YoY" at bounding box center [356, 114] width 24 height 6
click at [232, 43] on span "Google" at bounding box center [229, 43] width 13 height 4
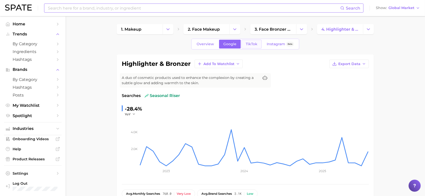
click at [246, 45] on span "TikTok" at bounding box center [252, 44] width 12 height 4
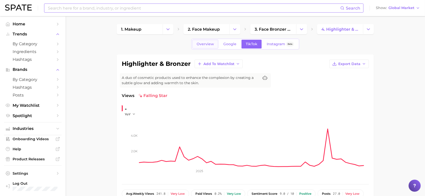
click at [209, 48] on link "Overview" at bounding box center [205, 44] width 26 height 9
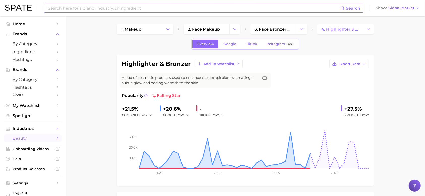
drag, startPoint x: 336, startPoint y: 105, endPoint x: 353, endPoint y: 109, distance: 17.8
click at [353, 109] on div "Popularity falling star +21.5% combined YoY +20.6% GOOGLE YoY - TIKTOK YoY +27.…" at bounding box center [245, 137] width 247 height 88
drag, startPoint x: 353, startPoint y: 109, endPoint x: 385, endPoint y: 115, distance: 32.7
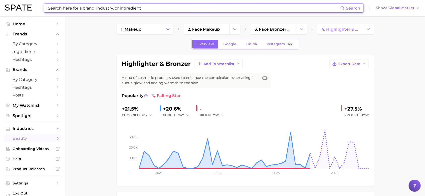
click at [105, 8] on input at bounding box center [193, 8] width 293 height 9
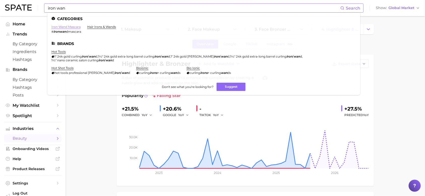
click at [76, 27] on link "iron wand mascara" at bounding box center [65, 27] width 29 height 4
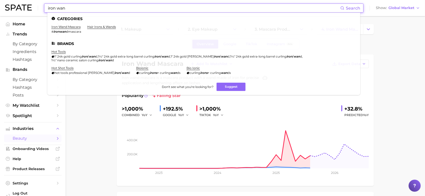
click at [153, 8] on input "iron wan" at bounding box center [193, 8] width 293 height 9
drag, startPoint x: 153, startPoint y: 8, endPoint x: 34, endPoint y: 7, distance: 118.9
click at [34, 7] on div "iron wan Search Categories iron wand mascara # ironwan dmascara hair irons & wa…" at bounding box center [212, 8] width 415 height 16
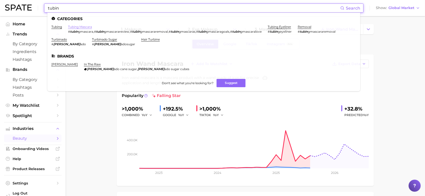
type input "tubin"
click at [74, 27] on link "tubing mascara" at bounding box center [80, 27] width 24 height 4
